Goal: Task Accomplishment & Management: Manage account settings

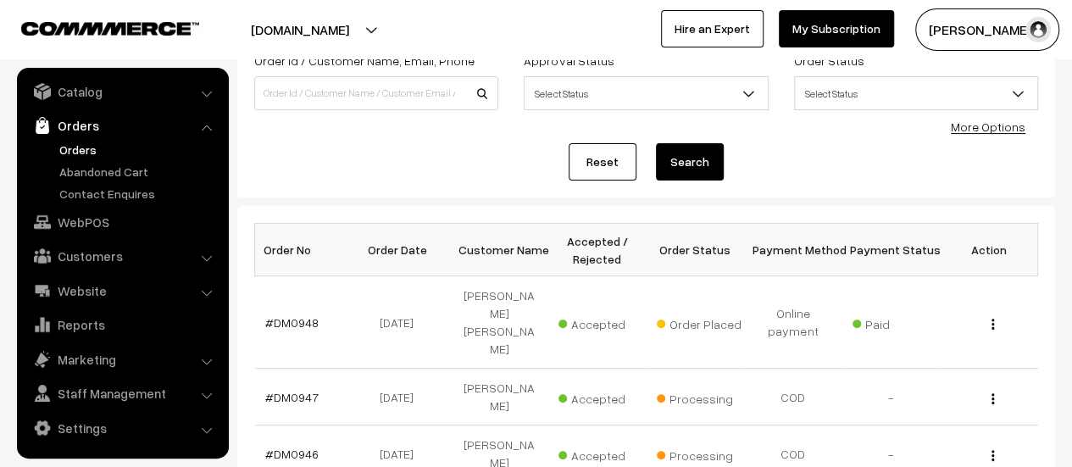
scroll to position [176, 0]
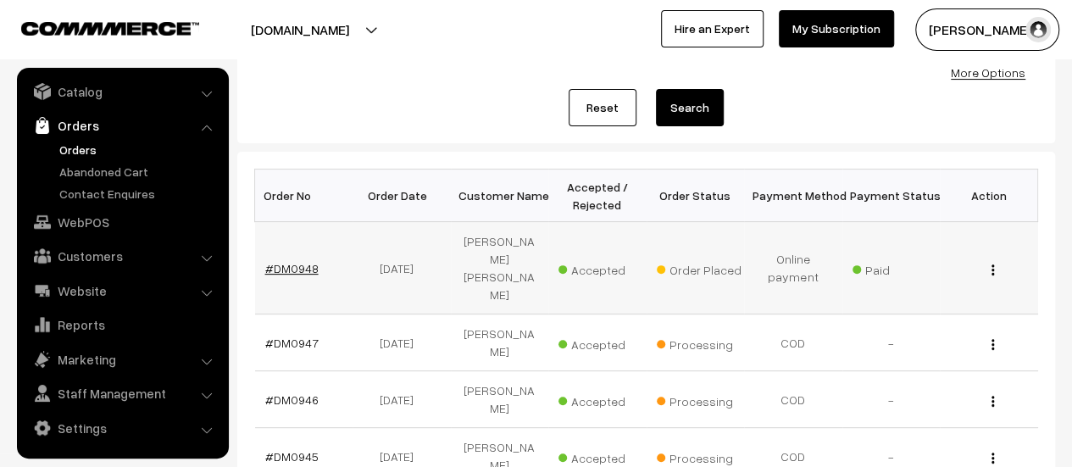
click at [299, 261] on link "#DM0948" at bounding box center [291, 268] width 53 height 14
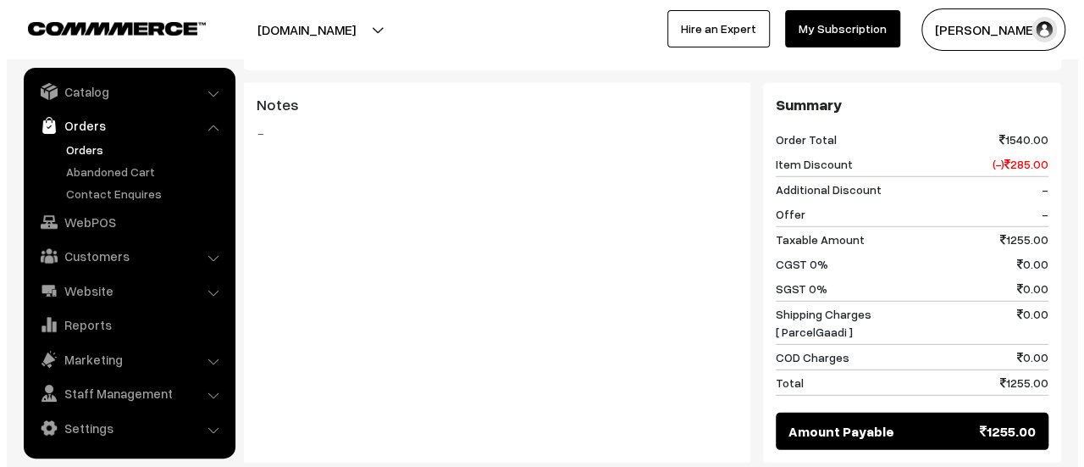
scroll to position [2264, 0]
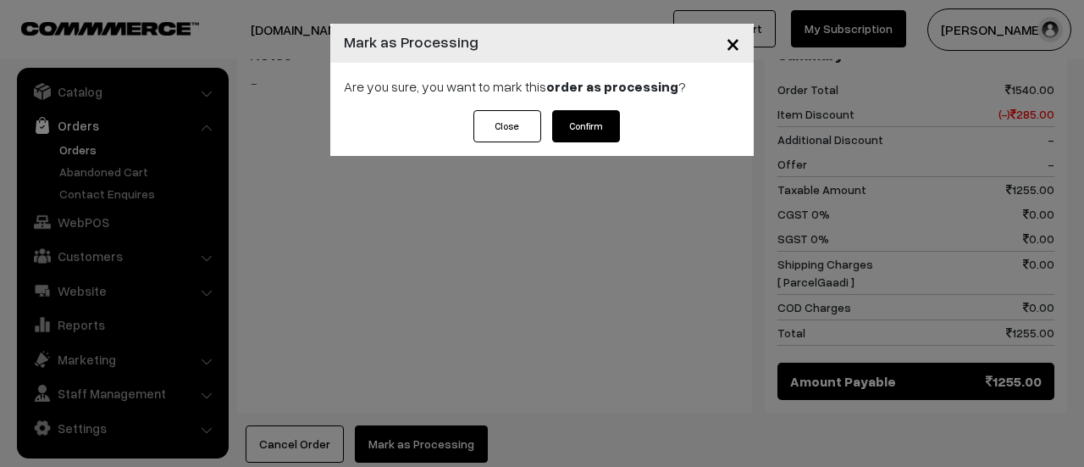
click at [585, 126] on button "Confirm" at bounding box center [586, 126] width 68 height 32
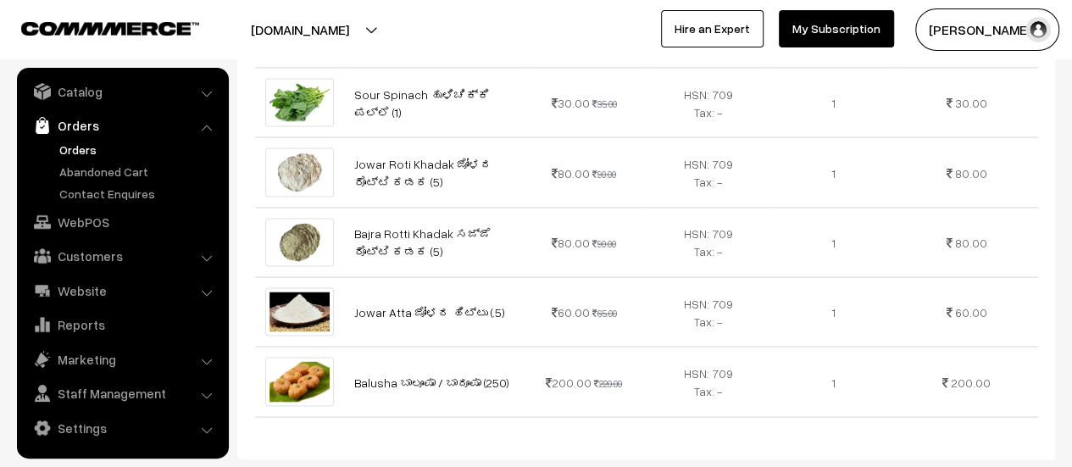
scroll to position [1519, 0]
click at [75, 147] on link "Orders" at bounding box center [139, 150] width 168 height 18
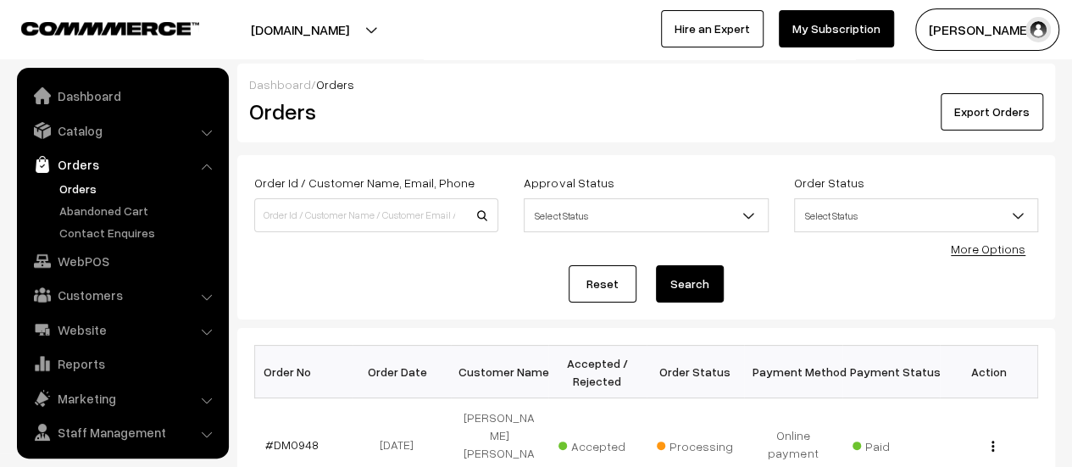
scroll to position [39, 0]
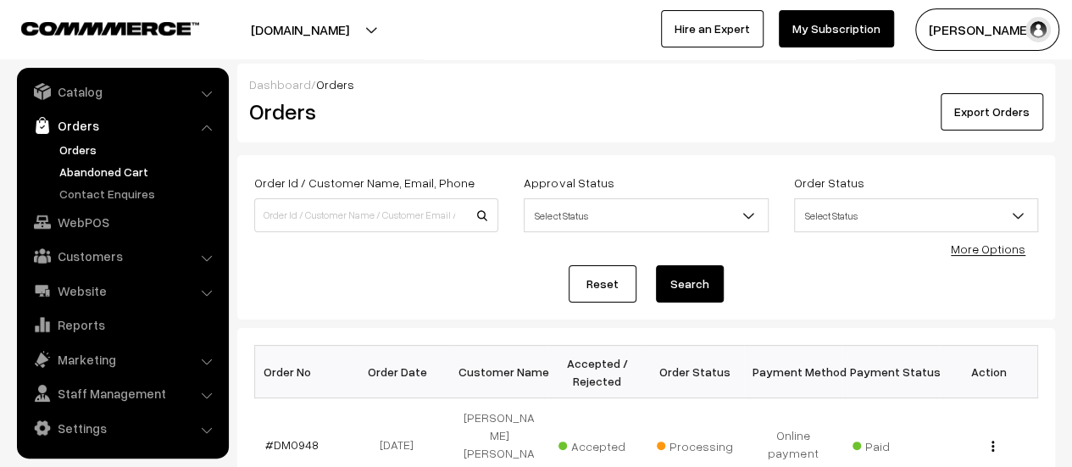
click at [83, 168] on link "Abandoned Cart" at bounding box center [139, 172] width 168 height 18
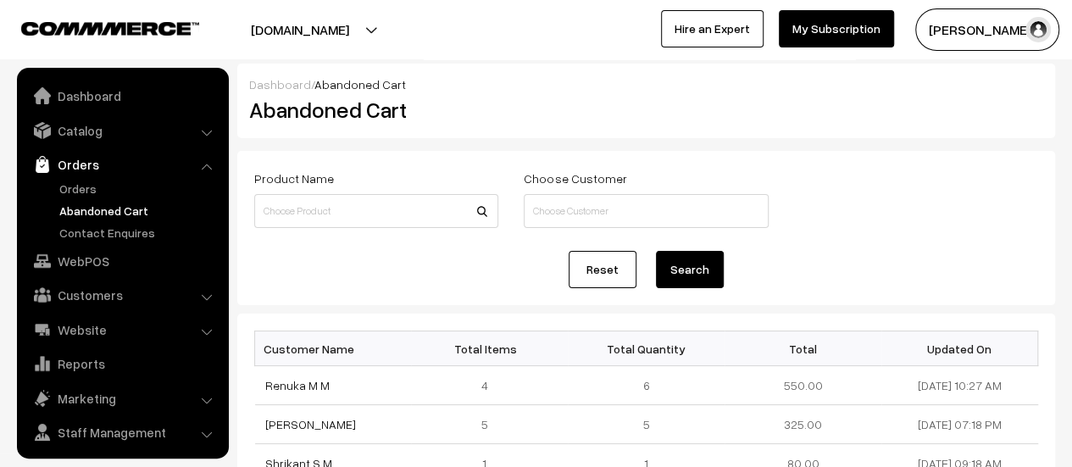
scroll to position [39, 0]
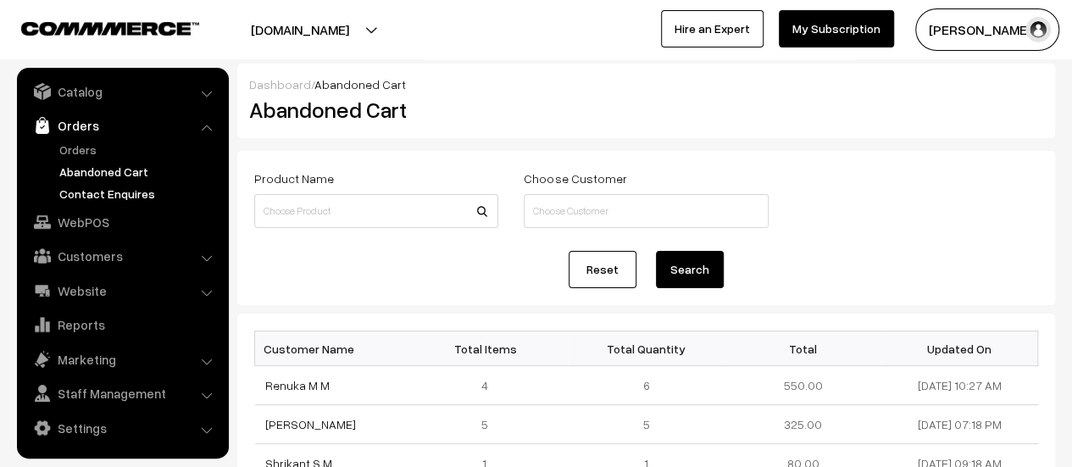
click at [89, 192] on link "Contact Enquires" at bounding box center [139, 194] width 168 height 18
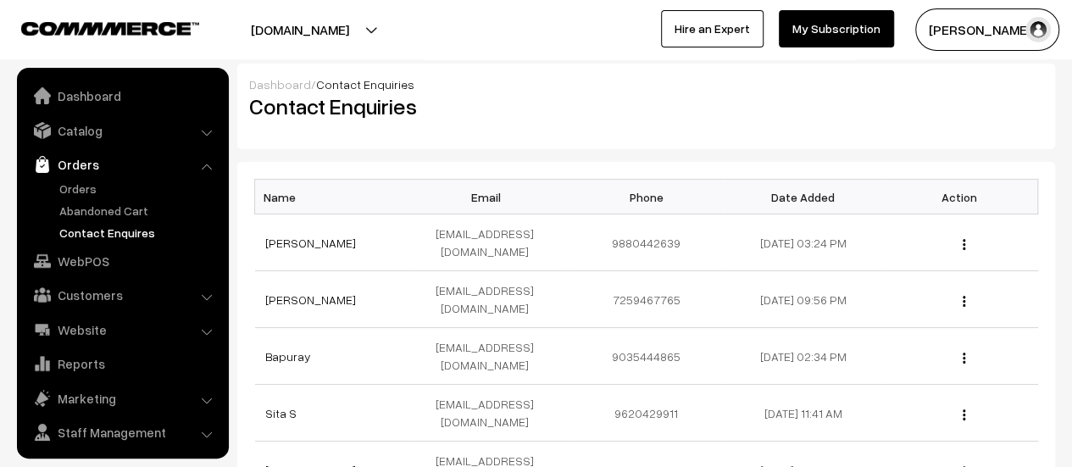
scroll to position [39, 0]
